Goal: Transaction & Acquisition: Purchase product/service

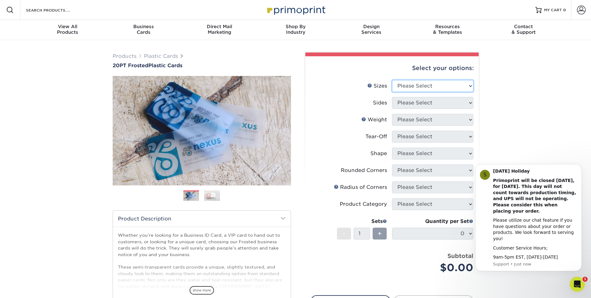
click at [418, 84] on select "Please Select 2" x 3.5" 2" x 8" 2.12" x 3.375" 2.5" x 2.5" 4.25" x 6"" at bounding box center [432, 86] width 81 height 12
select select "2.00x3.50"
click at [392, 80] on select "Please Select 2" x 3.5" 2" x 8" 2.12" x 3.375" 2.5" x 2.5" 4.25" x 6"" at bounding box center [432, 86] width 81 height 12
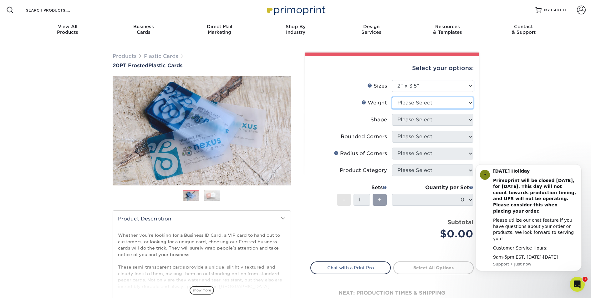
click at [419, 103] on select "Please Select 20PT Frosted Plastic 20PT Frosted Plastic" at bounding box center [432, 103] width 81 height 12
select select "20PT Frosted Plastic"
click at [392, 97] on select "Please Select 20PT Frosted Plastic 20PT Frosted Plastic" at bounding box center [432, 103] width 81 height 12
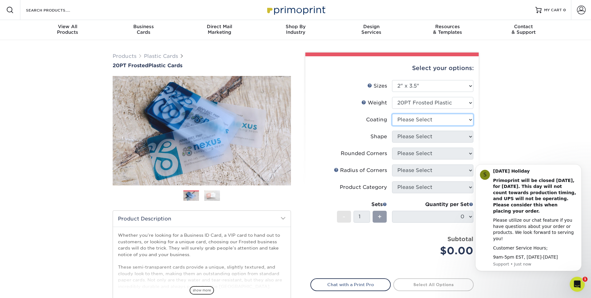
click at [418, 120] on select at bounding box center [432, 120] width 81 height 12
select select "3e7618de-abca-4bda-9f97-8b9129e913d8"
click at [392, 114] on select at bounding box center [432, 120] width 81 height 12
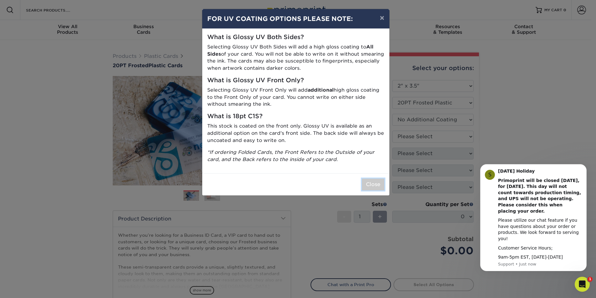
drag, startPoint x: 370, startPoint y: 186, endPoint x: 369, endPoint y: 180, distance: 5.8
click at [370, 186] on button "Close" at bounding box center [373, 185] width 23 height 12
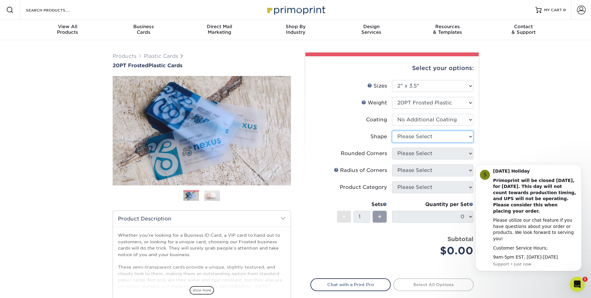
click at [427, 139] on select "Please Select Oval Standard" at bounding box center [432, 137] width 81 height 12
select select "standard"
click at [392, 131] on select "Please Select Oval Standard" at bounding box center [432, 137] width 81 height 12
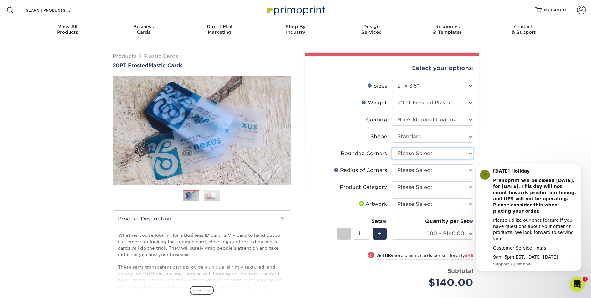
click at [424, 155] on select "Please Select Yes - Round 4 Corners" at bounding box center [432, 154] width 81 height 12
select select "7672df9e-0e0a-464d-8e1f-920c575e4da3"
click at [392, 148] on select "Please Select Yes - Round 4 Corners" at bounding box center [432, 154] width 81 height 12
click at [428, 169] on select "Please Select Rounded 1/8" Rounded 1/4"" at bounding box center [432, 171] width 81 height 12
select select "589680c7-ee9a-431b-9d12-d7aeb1386a97"
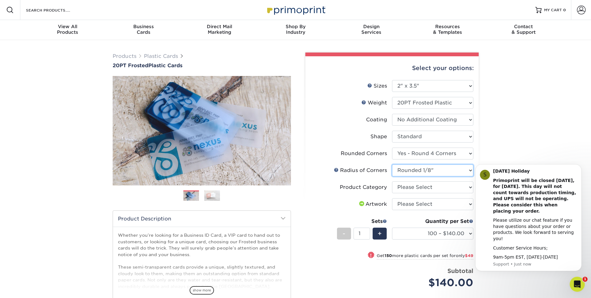
click at [392, 165] on select "Please Select Rounded 1/8" Rounded 1/4"" at bounding box center [432, 171] width 81 height 12
click at [421, 187] on select "Please Select Business Cards" at bounding box center [432, 188] width 81 height 12
select select "3b5148f1-0588-4f88-a218-97bcfdce65c1"
click at [392, 182] on select "Please Select Business Cards" at bounding box center [432, 188] width 81 height 12
click at [417, 205] on select "Please Select I will upload files I need a design - $100" at bounding box center [432, 204] width 81 height 12
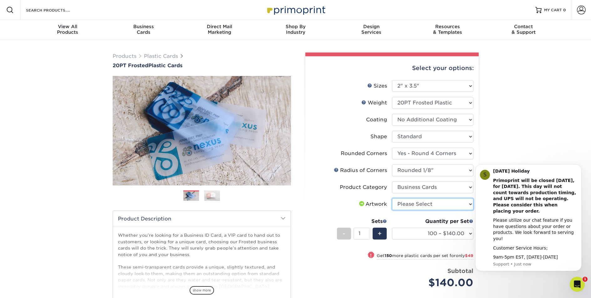
select select "upload"
click at [392, 198] on select "Please Select I will upload files I need a design - $100" at bounding box center [432, 204] width 81 height 12
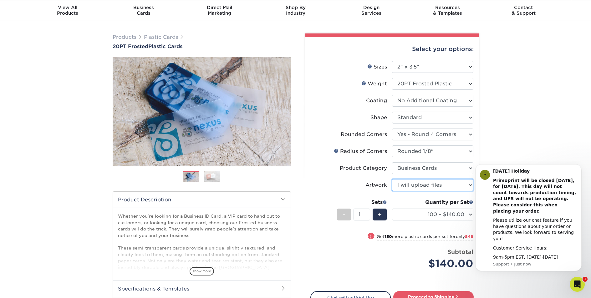
scroll to position [20, 0]
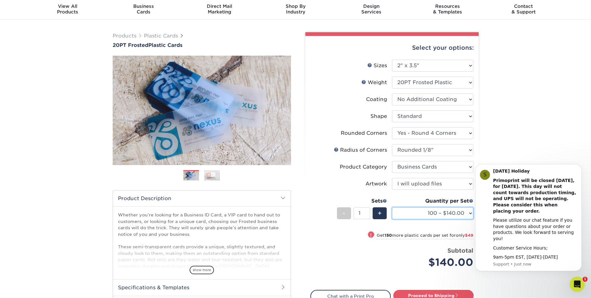
click at [467, 214] on select "100 – $140.00 250 – $189.00 500 – $243.00 1000 – $272.00 2500 – $657.00 5000 – …" at bounding box center [432, 214] width 81 height 12
click at [392, 208] on select "100 – $140.00 250 – $189.00 500 – $243.00 1000 – $272.00 2500 – $657.00 5000 – …" at bounding box center [432, 214] width 81 height 12
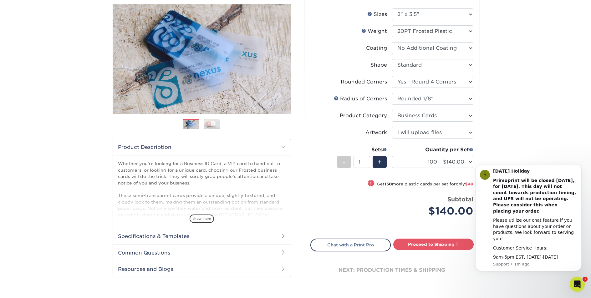
scroll to position [91, 0]
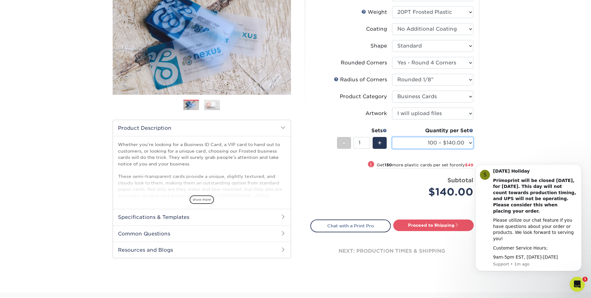
click at [465, 143] on select "100 – $140.00 250 – $189.00 500 – $243.00 1000 – $272.00 2500 – $657.00 5000 – …" at bounding box center [432, 143] width 81 height 12
select select "250 – $189.00"
click at [392, 137] on select "100 – $140.00 250 – $189.00 500 – $243.00 1000 – $272.00 2500 – $657.00 5000 – …" at bounding box center [432, 143] width 81 height 12
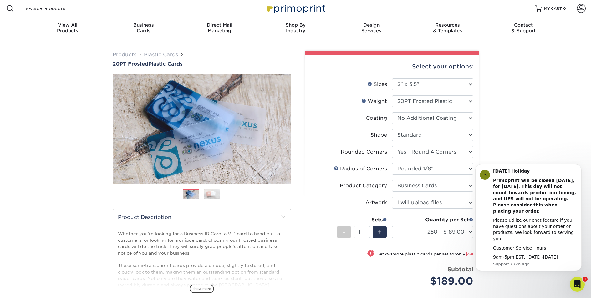
scroll to position [0, 0]
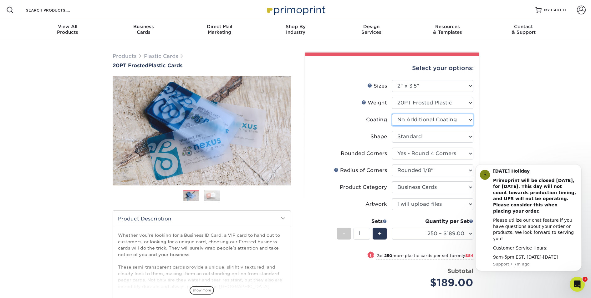
click at [424, 119] on select at bounding box center [432, 120] width 81 height 12
click at [392, 114] on select at bounding box center [432, 120] width 81 height 12
click at [424, 135] on select "Please Select Oval Standard" at bounding box center [432, 137] width 81 height 12
click at [392, 131] on select "Please Select Oval Standard" at bounding box center [432, 137] width 81 height 12
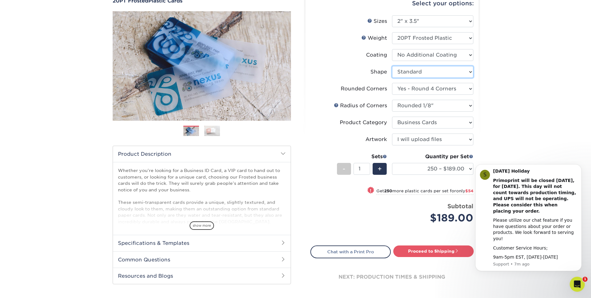
scroll to position [68, 0]
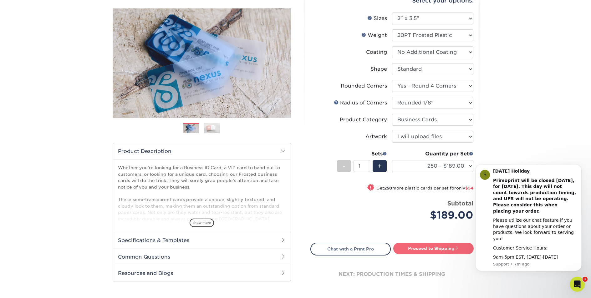
click at [437, 250] on link "Proceed to Shipping" at bounding box center [433, 248] width 80 height 11
type input "Set 1"
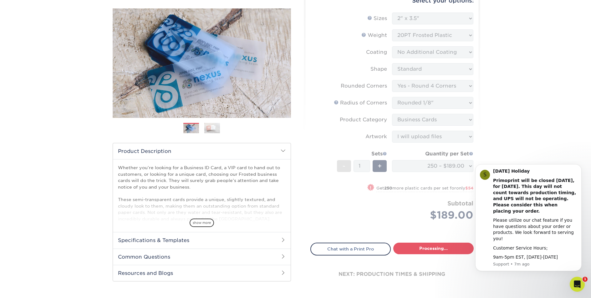
select select "3c751e7c-1dd2-492b-87e3-c4f15716f82e"
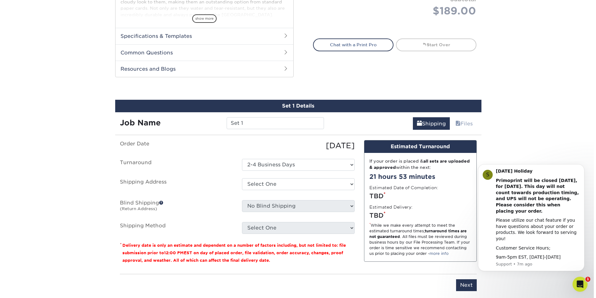
scroll to position [328, 0]
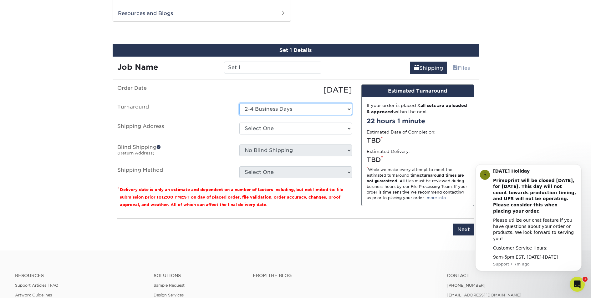
click at [274, 111] on select "Select One 2-4 Business Days" at bounding box center [295, 109] width 113 height 12
click at [239, 103] on select "Select One 2-4 Business Days" at bounding box center [295, 109] width 113 height 12
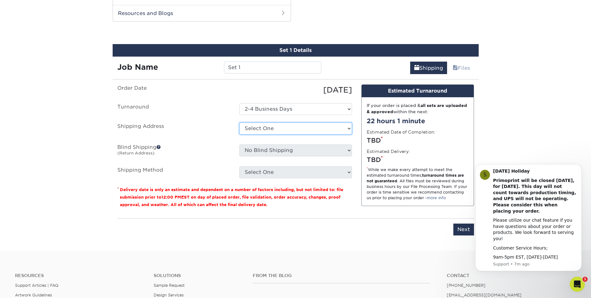
click at [275, 128] on select "Select One + Add New Address - Login" at bounding box center [295, 129] width 113 height 12
select select "newaddress"
click at [239, 123] on select "Select One + Add New Address - Login" at bounding box center [295, 129] width 113 height 12
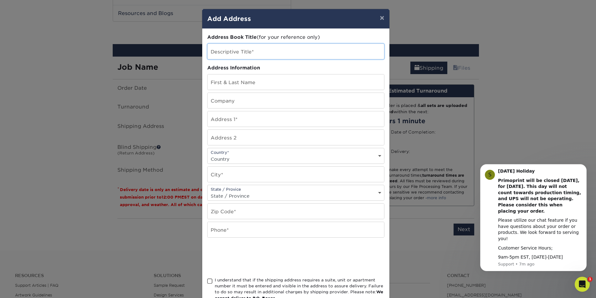
click at [229, 50] on input "text" at bounding box center [296, 51] width 177 height 15
type input "Home"
click at [243, 78] on input "text" at bounding box center [296, 81] width 177 height 15
type input "[PERSON_NAME]"
type input "Calle de Los Angeles, Numero 8"
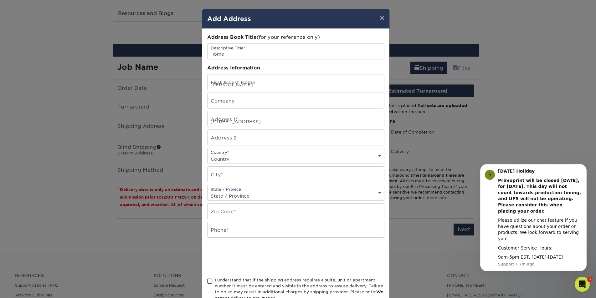
select select "MX"
type input "San Miguel de Allende"
type input "37745"
type input "5532266895"
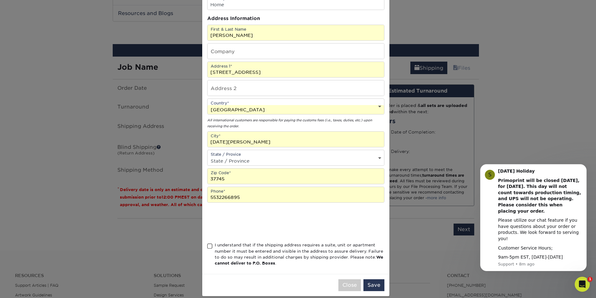
scroll to position [57, 0]
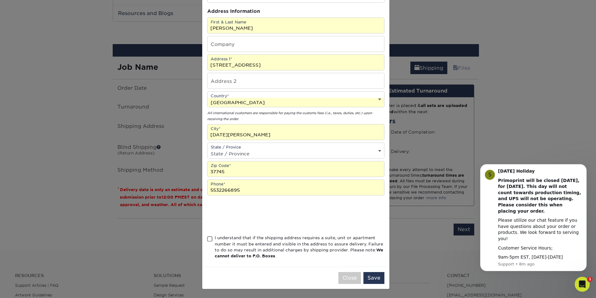
click at [208, 240] on span at bounding box center [209, 239] width 5 height 6
click at [0, 0] on input "I understand that if the shipping address requires a suite, unit or apartment n…" at bounding box center [0, 0] width 0 height 0
click at [234, 152] on select "State / Province Alabama Alaska Arizona Arkansas California Colorado Connecticu…" at bounding box center [296, 153] width 177 height 9
select select "GT"
click at [208, 149] on select "State / Province Alabama Alaska Arizona Arkansas California Colorado Connecticu…" at bounding box center [296, 153] width 177 height 9
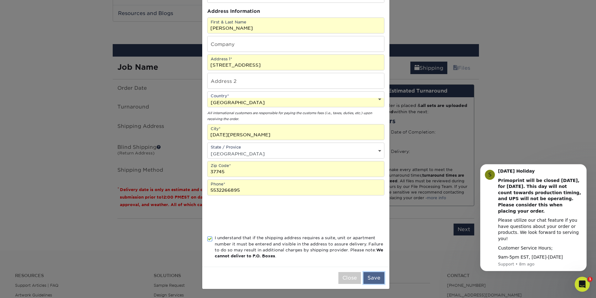
click at [371, 278] on button "Save" at bounding box center [373, 278] width 21 height 12
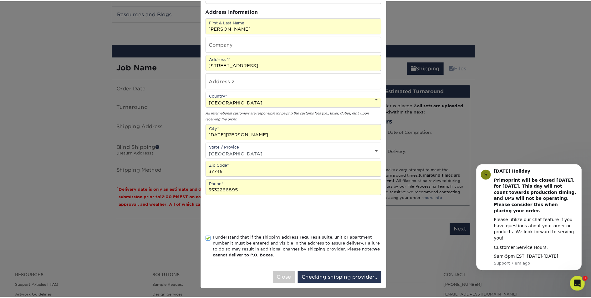
scroll to position [0, 0]
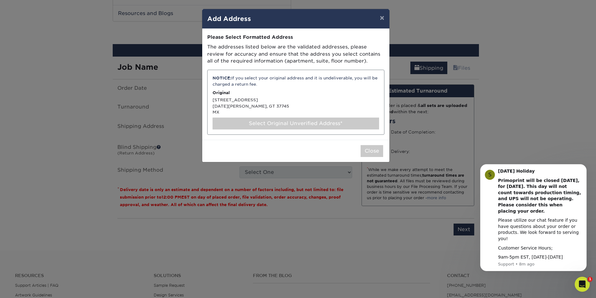
click at [278, 123] on div "Select Original Unverified Address*" at bounding box center [296, 124] width 167 height 12
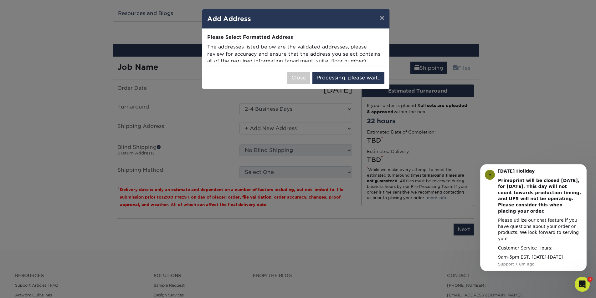
select select "285484"
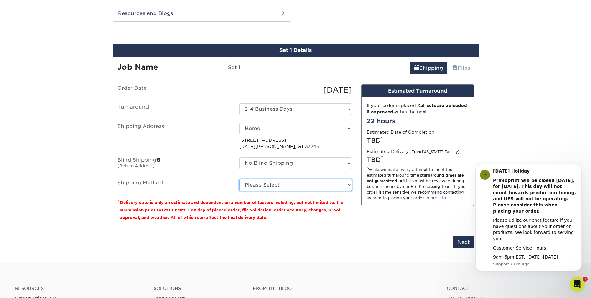
click at [264, 184] on select "Please Select Worldwide Expedited (+$48.63) Saver (+$50.27) Standard (+$139.72)" at bounding box center [295, 185] width 113 height 12
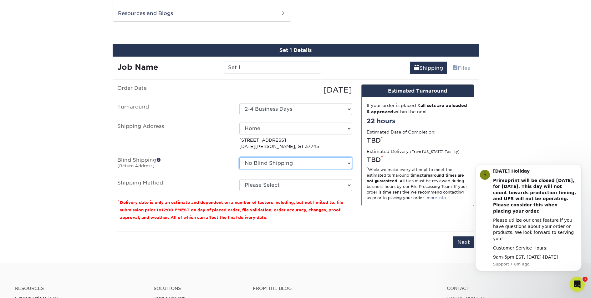
click at [271, 164] on select "No Blind Shipping + Add New Address" at bounding box center [295, 163] width 113 height 12
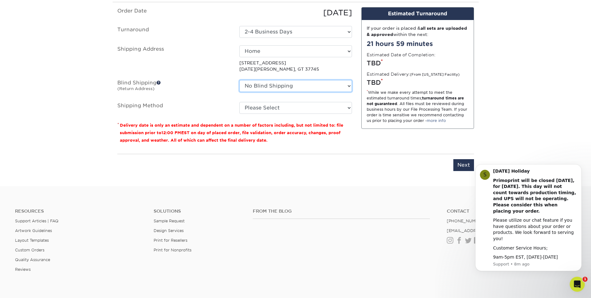
scroll to position [379, 0]
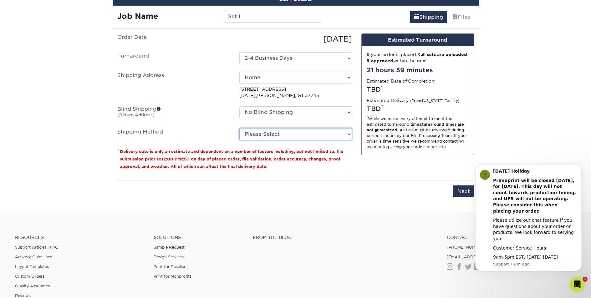
click at [266, 134] on select "Please Select Worldwide Expedited (+$48.63) Saver (+$50.27) Standard (+$139.72)" at bounding box center [295, 134] width 113 height 12
select select "08"
click at [239, 128] on select "Please Select Worldwide Expedited (+$48.63) Saver (+$50.27) Standard (+$139.72)" at bounding box center [295, 134] width 113 height 12
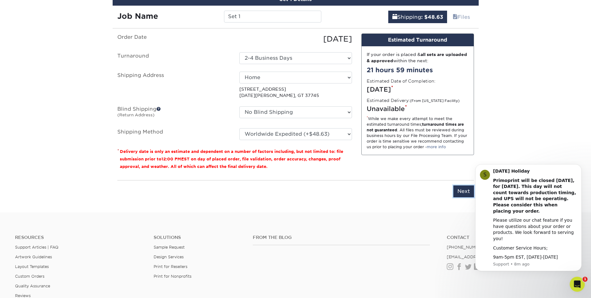
click at [461, 190] on input "Next" at bounding box center [464, 192] width 21 height 12
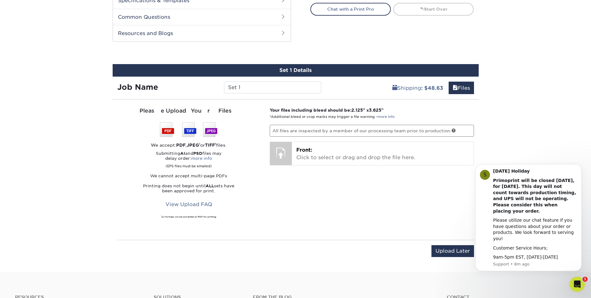
scroll to position [307, 0]
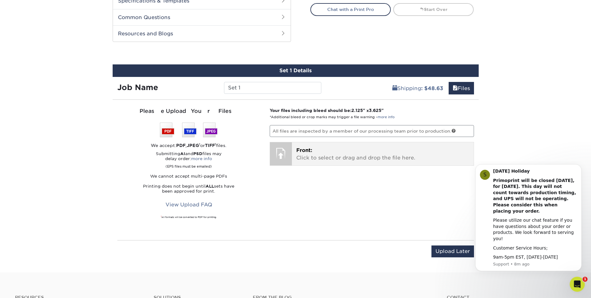
click at [312, 157] on p "Front: Click to select or drag and drop the file here." at bounding box center [382, 154] width 173 height 15
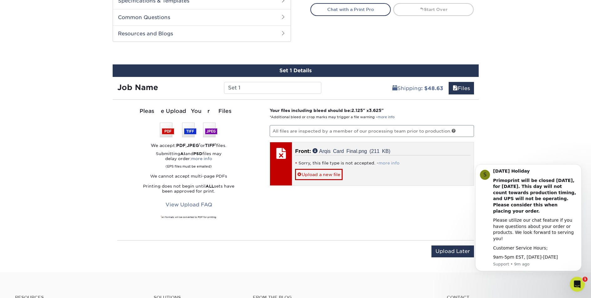
click at [385, 162] on link "more info" at bounding box center [389, 163] width 21 height 5
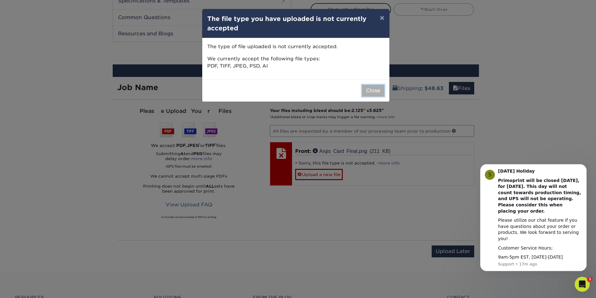
click at [368, 90] on button "Close" at bounding box center [373, 91] width 23 height 12
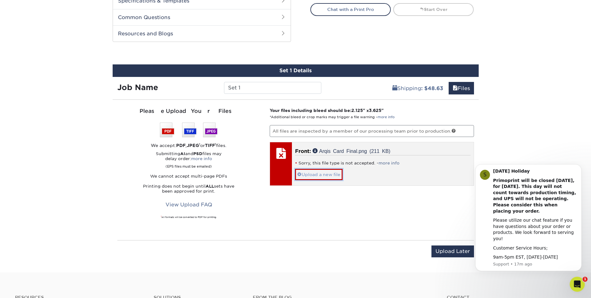
click at [331, 175] on link "Upload a new file" at bounding box center [319, 174] width 48 height 11
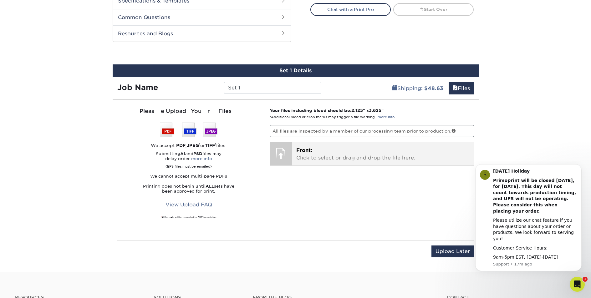
click at [322, 158] on p "Front: Click to select or drag and drop the file here." at bounding box center [382, 154] width 173 height 15
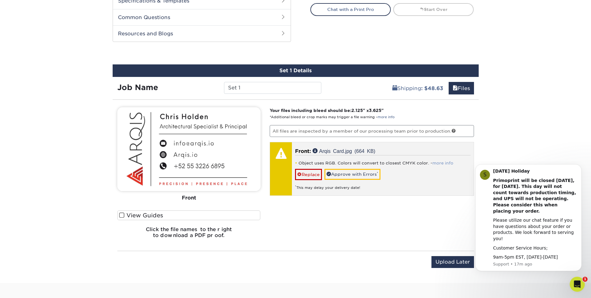
click at [443, 161] on link "more info" at bounding box center [443, 163] width 21 height 5
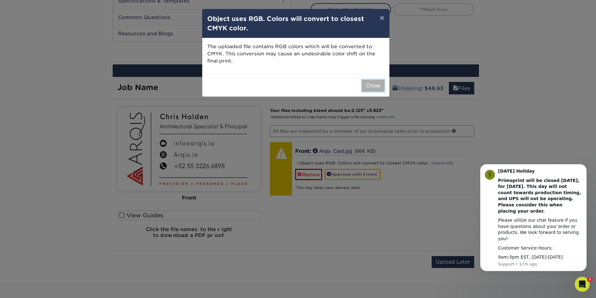
click at [369, 84] on button "Close" at bounding box center [373, 86] width 23 height 12
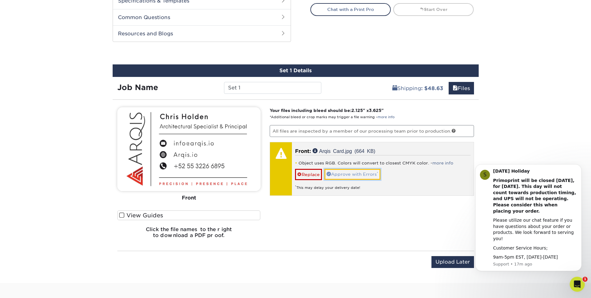
click at [351, 173] on link "Approve with Errors *" at bounding box center [353, 174] width 56 height 11
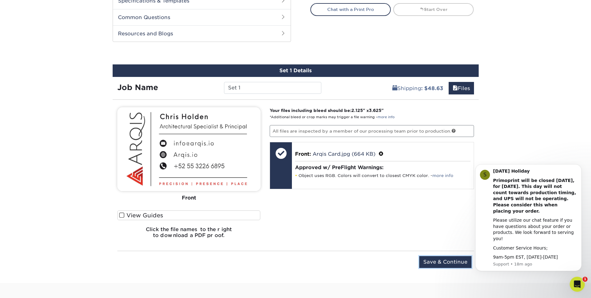
click at [431, 263] on input "Save & Continue" at bounding box center [445, 262] width 52 height 12
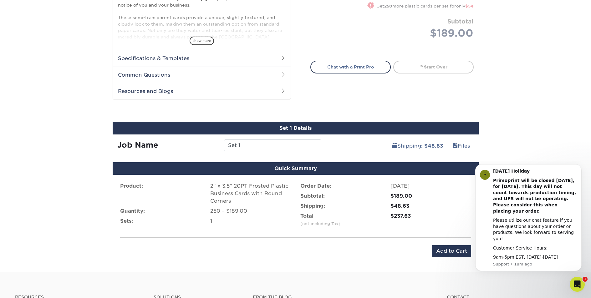
scroll to position [225, 0]
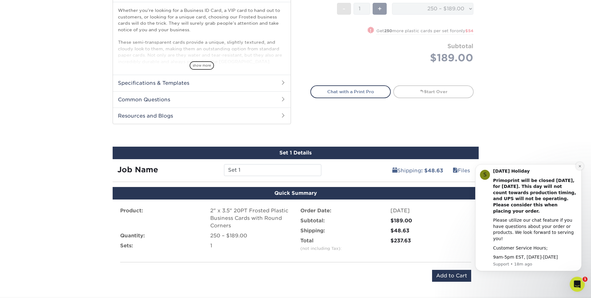
click at [580, 167] on icon "Dismiss notification" at bounding box center [580, 166] width 2 height 2
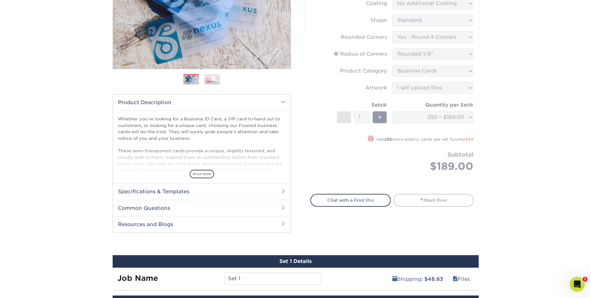
scroll to position [72, 0]
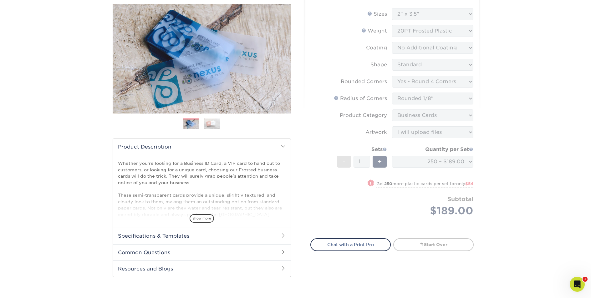
click at [390, 197] on form "Sizes Help Sizes Please Select 2" x 3.5" 2" x 8" 2.12" x 3.375" 2.5" x 2.5" 4.2…" at bounding box center [392, 119] width 163 height 223
click at [425, 248] on link "Start Over" at bounding box center [433, 245] width 80 height 13
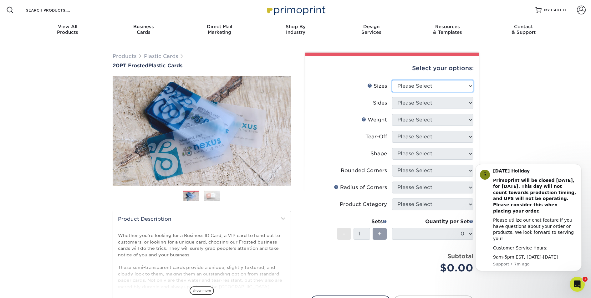
click at [437, 82] on select "Please Select 2" x 3.5" 2" x 8" 2.12" x 3.375" 2.5" x 2.5" 4.25" x 6"" at bounding box center [432, 86] width 81 height 12
select select "2.00x3.50"
click at [392, 80] on select "Please Select 2" x 3.5" 2" x 8" 2.12" x 3.375" 2.5" x 2.5" 4.25" x 6"" at bounding box center [432, 86] width 81 height 12
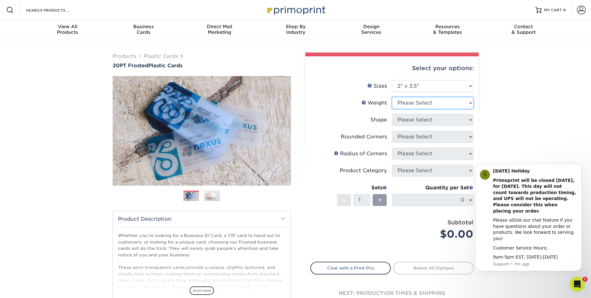
click at [429, 104] on select "Please Select 20PT Frosted Plastic 20PT Frosted Plastic" at bounding box center [432, 103] width 81 height 12
select select "20PT Frosted Plastic"
click at [392, 97] on select "Please Select 20PT Frosted Plastic 20PT Frosted Plastic" at bounding box center [432, 103] width 81 height 12
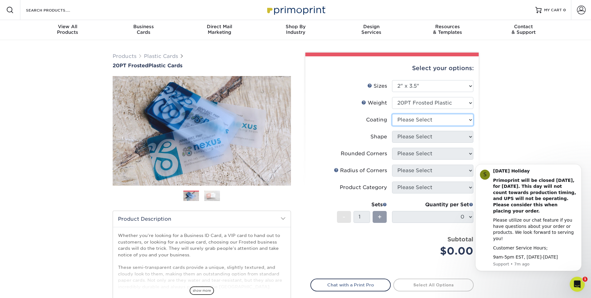
click at [429, 120] on select at bounding box center [432, 120] width 81 height 12
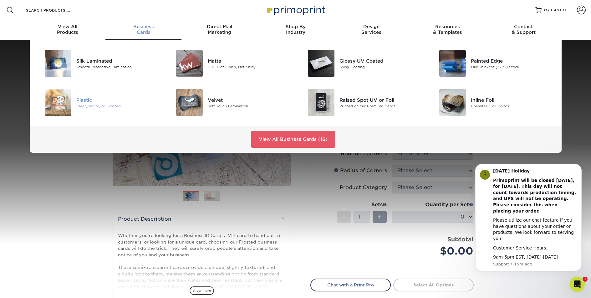
click at [93, 100] on div "Plastic" at bounding box center [117, 99] width 83 height 7
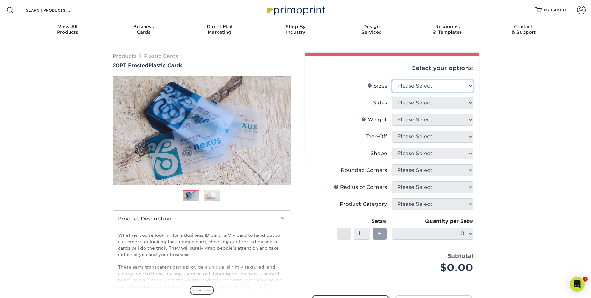
click at [416, 88] on select "Please Select 2" x 3.5" 2" x 8" 2.12" x 3.375" 2.5" x 2.5" 4.25" x 6"" at bounding box center [432, 86] width 81 height 12
select select "2.00x3.50"
click at [392, 80] on select "Please Select 2" x 3.5" 2" x 8" 2.12" x 3.375" 2.5" x 2.5" 4.25" x 6"" at bounding box center [432, 86] width 81 height 12
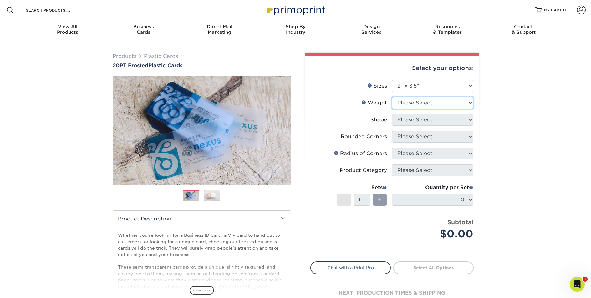
click at [422, 103] on select "Please Select 20PT Frosted Plastic 20PT Frosted Plastic" at bounding box center [432, 103] width 81 height 12
select select "20PT Frosted Plastic"
click at [392, 97] on select "Please Select 20PT Frosted Plastic 20PT Frosted Plastic" at bounding box center [432, 103] width 81 height 12
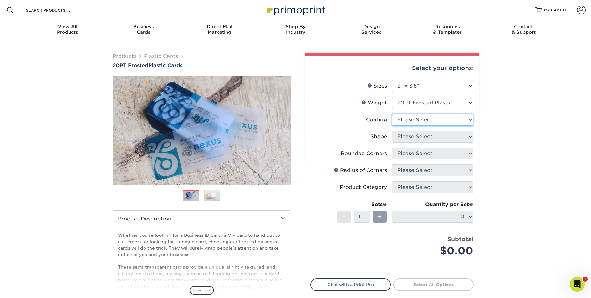
click at [422, 120] on select at bounding box center [432, 120] width 81 height 12
select select "3e7618de-abca-4bda-9f97-8b9129e913d8"
click at [392, 114] on select at bounding box center [432, 120] width 81 height 12
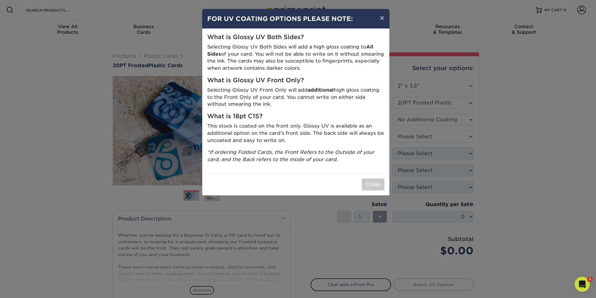
click at [424, 137] on div "× FOR UV COATING OPTIONS PLEASE NOTE: What is Glossy UV Both Sides? Selecting G…" at bounding box center [298, 149] width 596 height 298
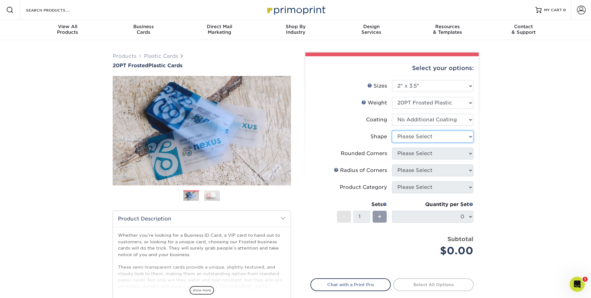
click at [424, 137] on select "Please Select Oval Standard" at bounding box center [432, 137] width 81 height 12
select select "standard"
click at [392, 131] on select "Please Select Oval Standard" at bounding box center [432, 137] width 81 height 12
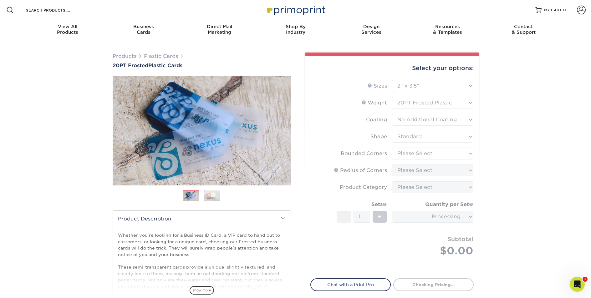
click at [422, 154] on form "Sizes Help Sizes Please Select 2" x 3.5" 2" x 8" 2.12" x 3.375" 2.5" x 2.5" 4.2…" at bounding box center [392, 175] width 163 height 191
click at [429, 153] on form "Sizes Help Sizes Please Select 2" x 3.5" 2" x 8" 2.12" x 3.375" 2.5" x 2.5" 4.2…" at bounding box center [392, 175] width 163 height 191
click at [334, 129] on form "Sizes Help Sizes Please Select 2" x 3.5" 2" x 8" 2.12" x 3.375" 2.5" x 2.5" 4.2…" at bounding box center [392, 175] width 163 height 191
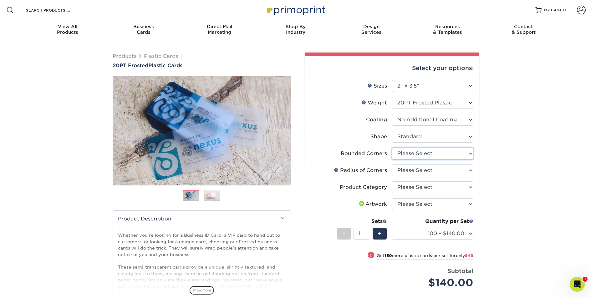
click at [441, 155] on select "Please Select Yes - Round 4 Corners" at bounding box center [432, 154] width 81 height 12
select select "7672df9e-0e0a-464d-8e1f-920c575e4da3"
click at [392, 148] on select "Please Select Yes - Round 4 Corners" at bounding box center [432, 154] width 81 height 12
click at [422, 170] on select "Please Select Rounded 1/8" Rounded 1/4"" at bounding box center [432, 171] width 81 height 12
select select "589680c7-ee9a-431b-9d12-d7aeb1386a97"
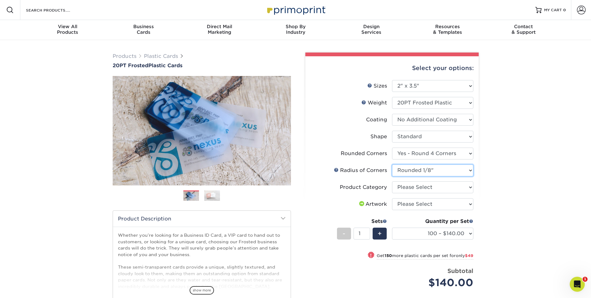
click at [392, 165] on select "Please Select Rounded 1/8" Rounded 1/4"" at bounding box center [432, 171] width 81 height 12
click at [420, 187] on select "Please Select Business Cards" at bounding box center [432, 188] width 81 height 12
select select "3b5148f1-0588-4f88-a218-97bcfdce65c1"
click at [392, 182] on select "Please Select Business Cards" at bounding box center [432, 188] width 81 height 12
click at [420, 204] on select "Please Select I will upload files I need a design - $100" at bounding box center [432, 204] width 81 height 12
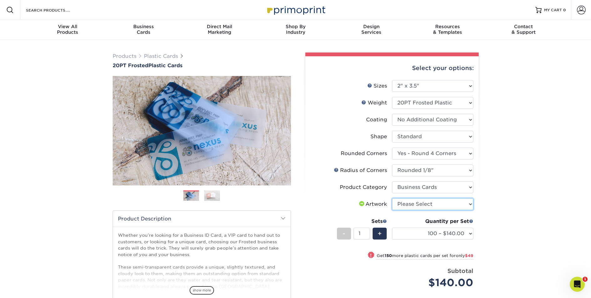
select select "upload"
click at [392, 198] on select "Please Select I will upload files I need a design - $100" at bounding box center [432, 204] width 81 height 12
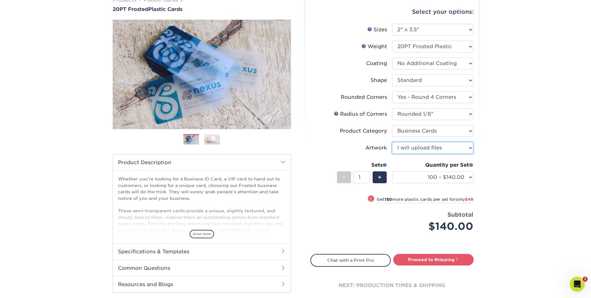
scroll to position [79, 0]
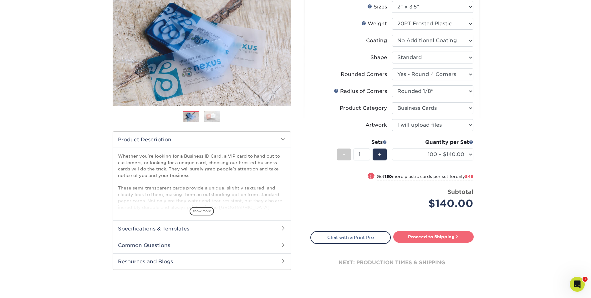
click at [417, 238] on link "Proceed to Shipping" at bounding box center [433, 236] width 80 height 11
type input "Set 1"
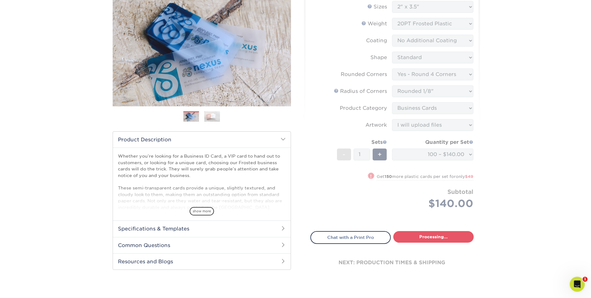
select select "33ecd844-1b4a-4421-847f-419dcfdd6629"
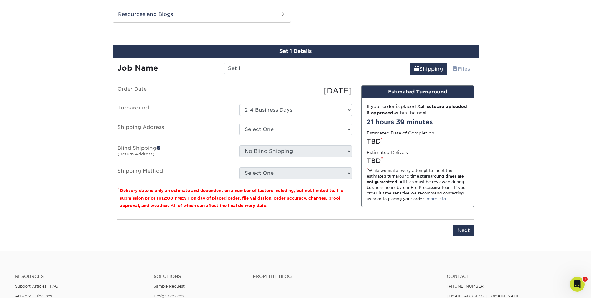
scroll to position [328, 0]
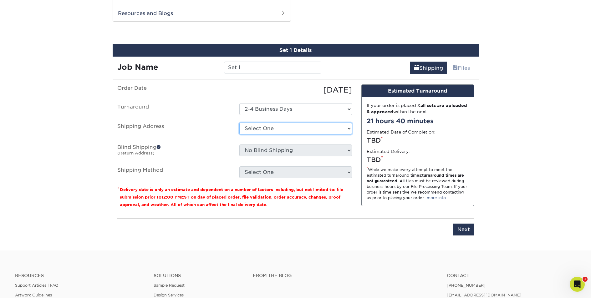
click at [267, 129] on select "Select One Home + Add New Address - Login" at bounding box center [295, 129] width 113 height 12
select select "285484"
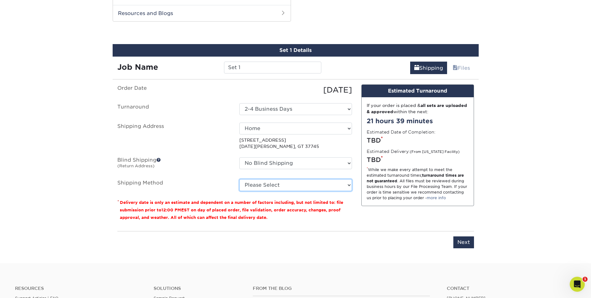
click at [294, 184] on select "Please Select Worldwide Expedited (+$44.46) Saver (+$45.55) Standard (+$132.00)" at bounding box center [295, 185] width 113 height 12
click at [239, 179] on select "Please Select Worldwide Expedited (+$44.46) Saver (+$45.55) Standard (+$132.00)" at bounding box center [295, 185] width 113 height 12
click at [461, 243] on input "Next" at bounding box center [464, 243] width 21 height 12
type input "Next"
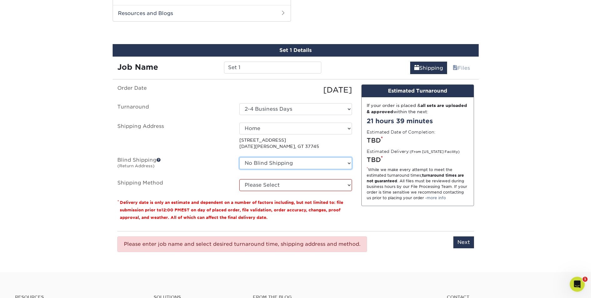
click at [285, 165] on select "No Blind Shipping Home + Add New Address" at bounding box center [295, 163] width 113 height 12
click at [239, 157] on select "No Blind Shipping Home + Add New Address" at bounding box center [295, 163] width 113 height 12
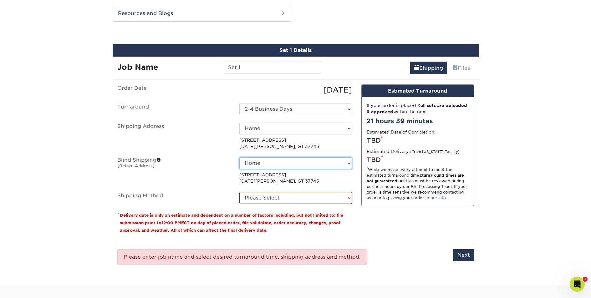
click at [279, 163] on select "No Blind Shipping Home + Add New Address" at bounding box center [295, 163] width 113 height 12
select select "-1"
click at [239, 157] on select "No Blind Shipping Home + Add New Address" at bounding box center [295, 163] width 113 height 12
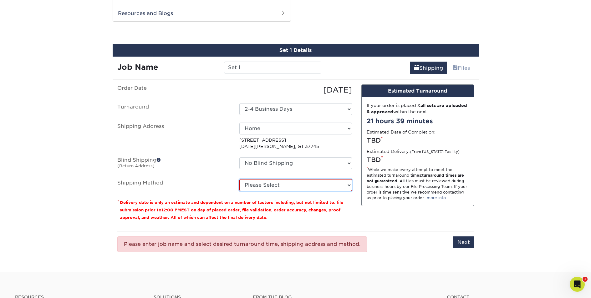
click at [268, 185] on select "Please Select Worldwide Expedited (+$44.46) Saver (+$45.55) Standard (+$132.00)" at bounding box center [295, 185] width 113 height 12
select select "08"
click at [239, 179] on select "Please Select Worldwide Expedited (+$44.46) Saver (+$45.55) Standard (+$132.00)" at bounding box center [295, 185] width 113 height 12
click at [458, 244] on input "Next" at bounding box center [464, 243] width 21 height 12
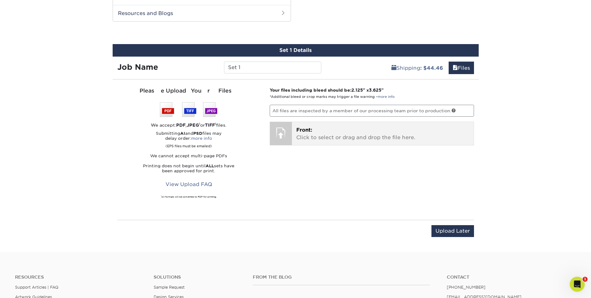
click at [321, 128] on p "Front: Click to select or drag and drop the file here." at bounding box center [382, 133] width 173 height 15
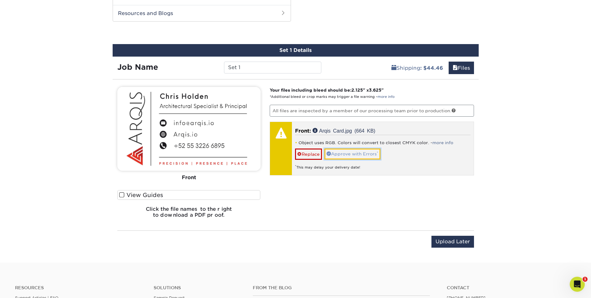
click at [349, 154] on link "Approve with Errors *" at bounding box center [353, 154] width 56 height 11
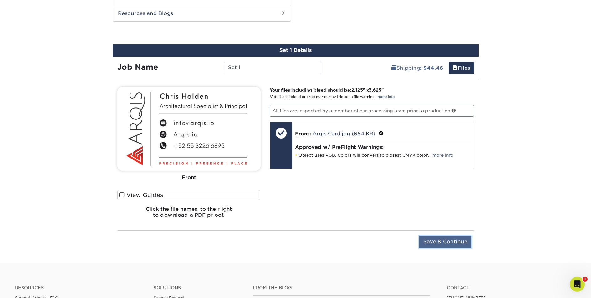
click at [444, 241] on input "Save & Continue" at bounding box center [445, 242] width 52 height 12
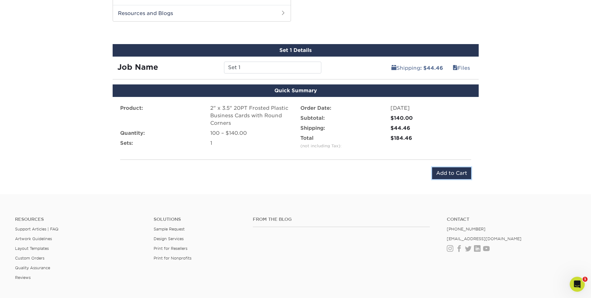
drag, startPoint x: 450, startPoint y: 173, endPoint x: 319, endPoint y: 219, distance: 138.5
click at [316, 211] on div "Resources Menu Search Products Account SIGN IN CREATE AN ACCOUNT forgot passwor…" at bounding box center [295, 24] width 591 height 705
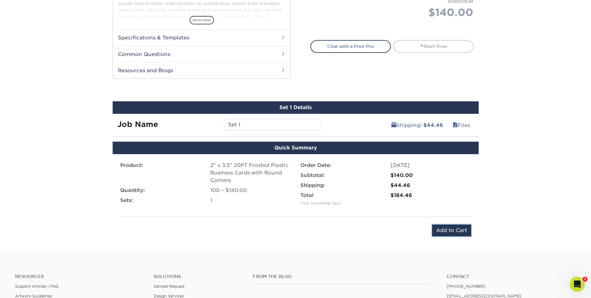
scroll to position [407, 0]
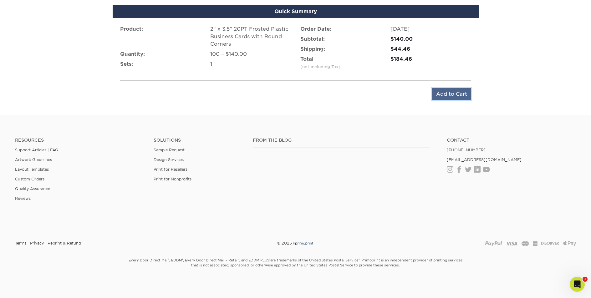
click at [450, 95] on input "Add to Cart" at bounding box center [451, 94] width 39 height 12
